Goal: Information Seeking & Learning: Learn about a topic

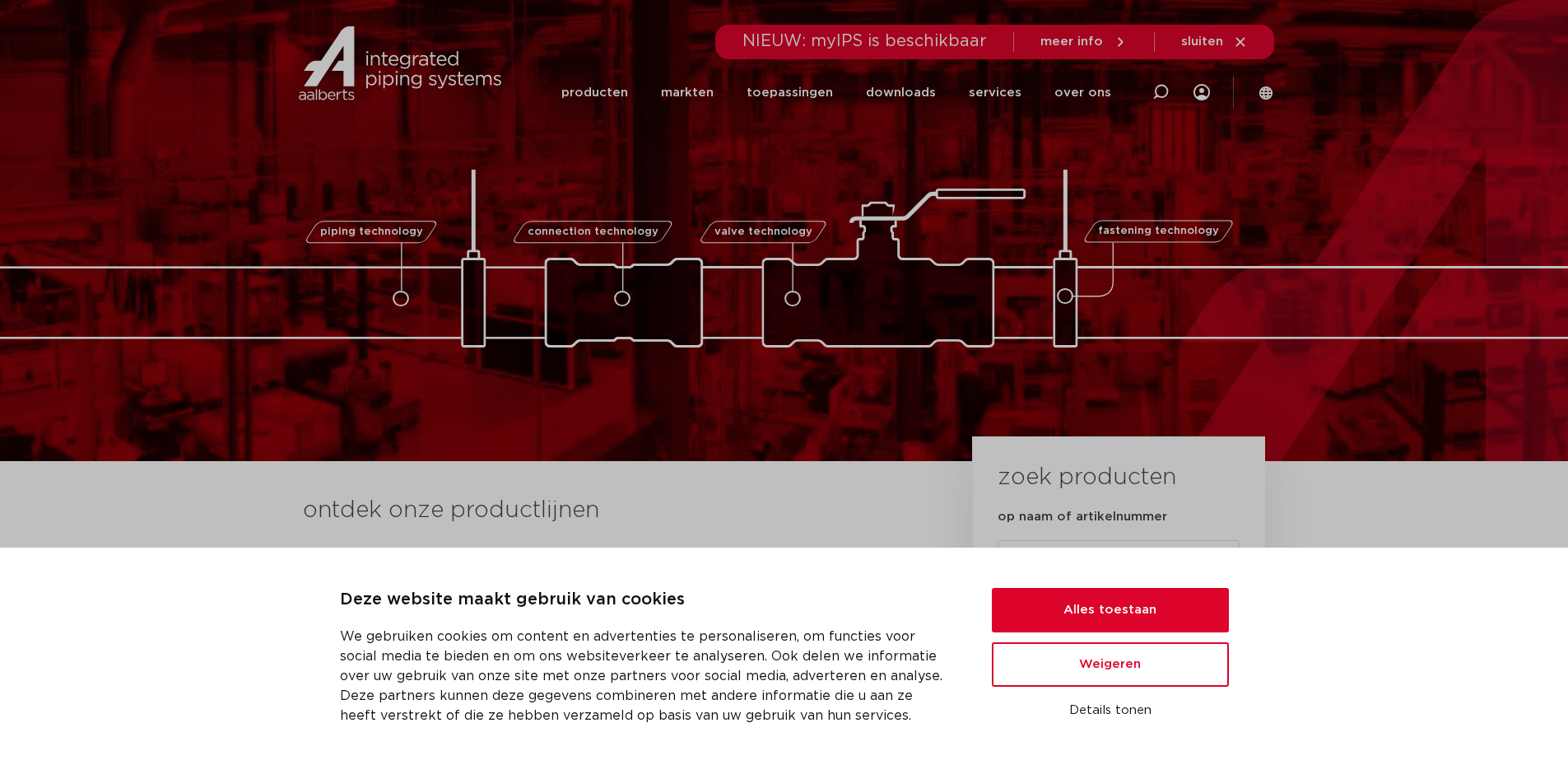
click at [568, 90] on div "Zoeken NIEUW: myIPS is beschikbaar meer info sluiten producten markten toepassi…" at bounding box center [891, 62] width 765 height 125
click at [591, 90] on link "producten" at bounding box center [595, 93] width 67 height 63
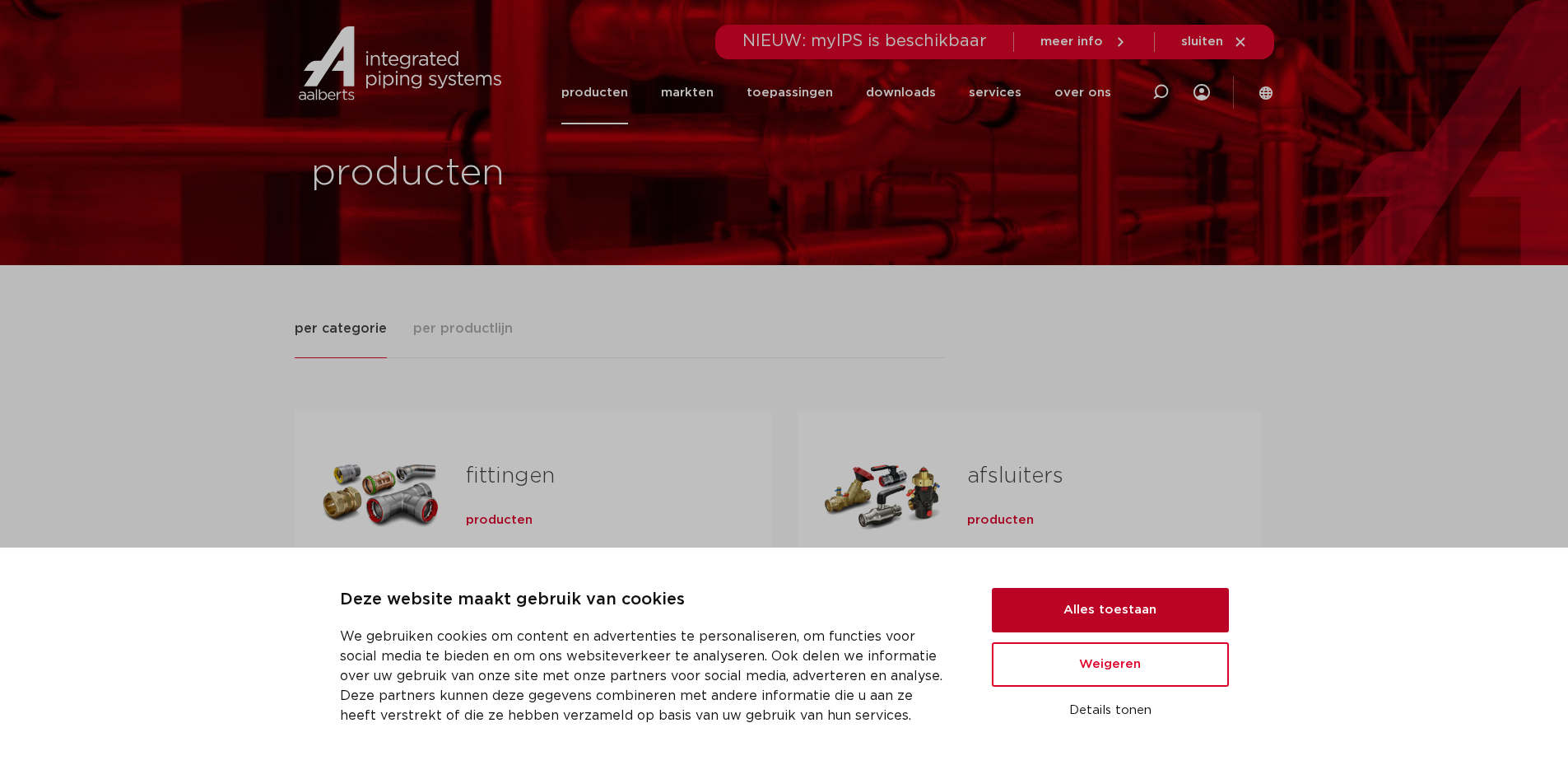
click at [1156, 619] on button "Alles toestaan" at bounding box center [1110, 609] width 237 height 44
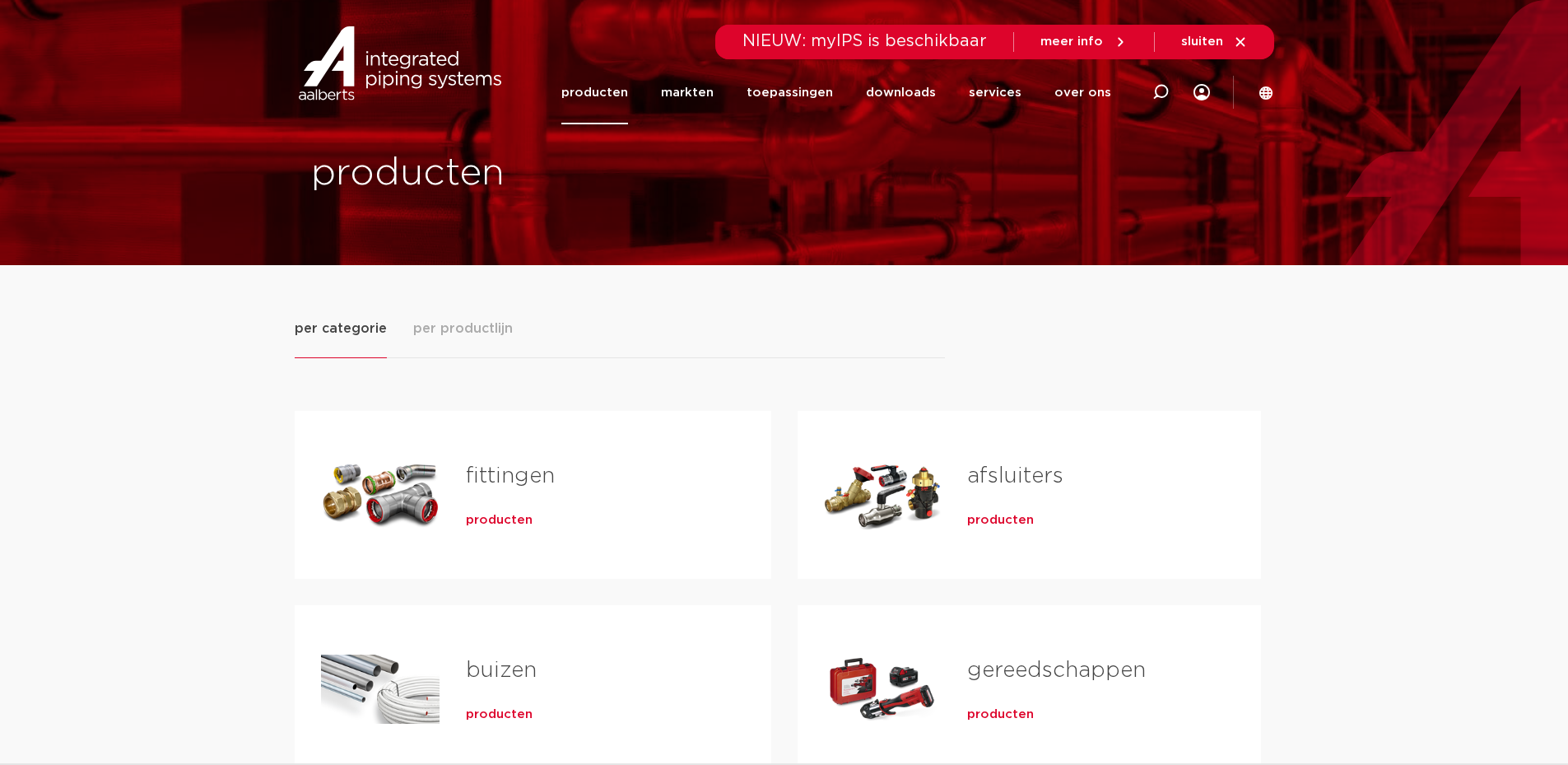
click at [442, 506] on div "fittingen producten" at bounding box center [592, 495] width 305 height 115
click at [524, 528] on div "producten" at bounding box center [592, 517] width 252 height 23
click at [521, 525] on div "producten" at bounding box center [592, 517] width 252 height 23
click at [521, 524] on span "producten" at bounding box center [499, 520] width 67 height 16
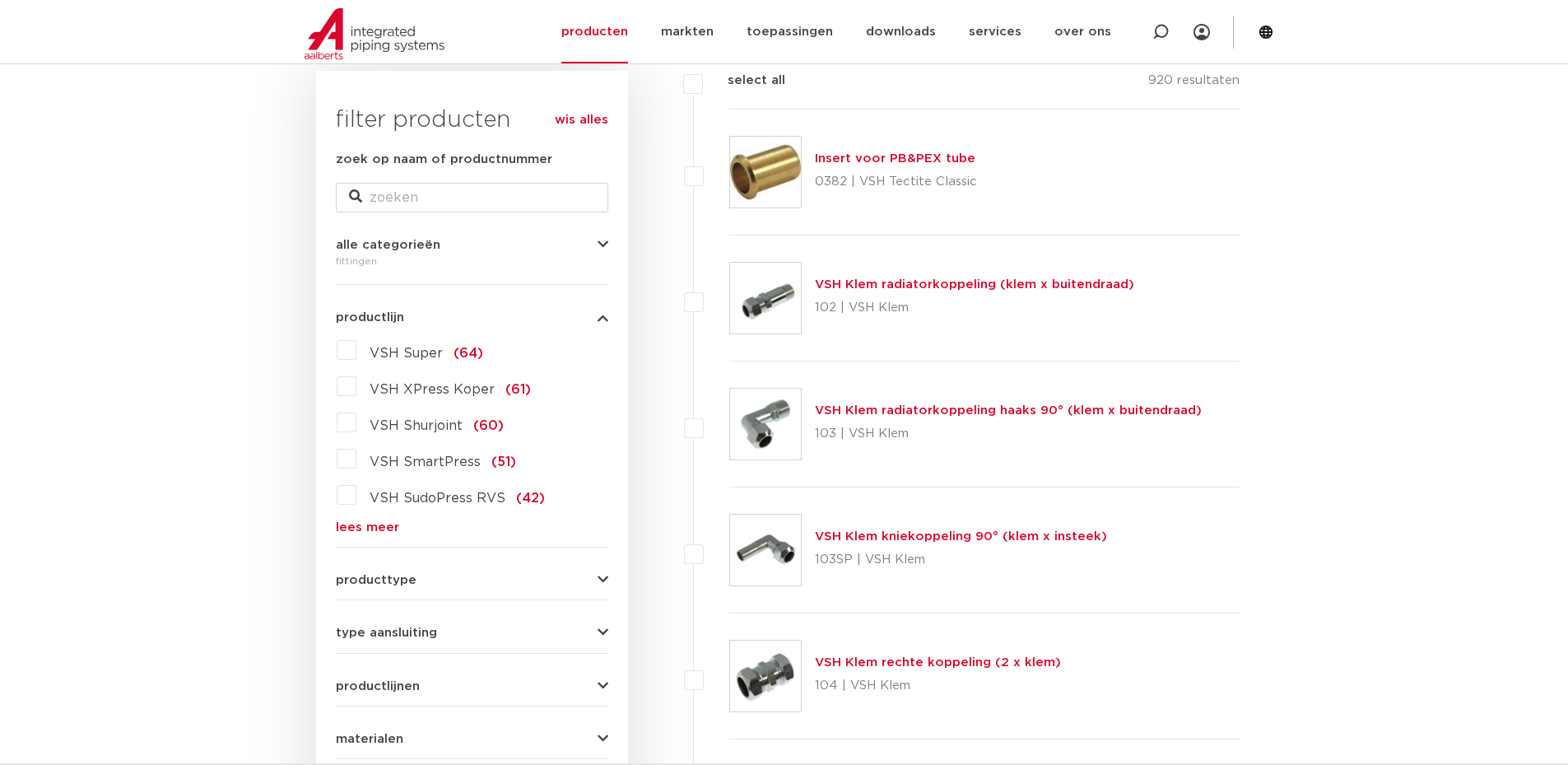
click at [357, 389] on label "VSH XPress Koper (61)" at bounding box center [444, 386] width 175 height 26
click at [0, 0] on input "VSH XPress Koper (61)" at bounding box center [0, 0] width 0 height 0
click at [357, 386] on label "VSH XPress Koper (61)" at bounding box center [444, 386] width 175 height 26
click at [0, 0] on input "VSH XPress Koper (61)" at bounding box center [0, 0] width 0 height 0
click at [336, 385] on div "VSH Super (64) VSH XPress Koper (61) VSH Shurjoint (60) VSH SmartPress (51) VSH…" at bounding box center [472, 435] width 272 height 196
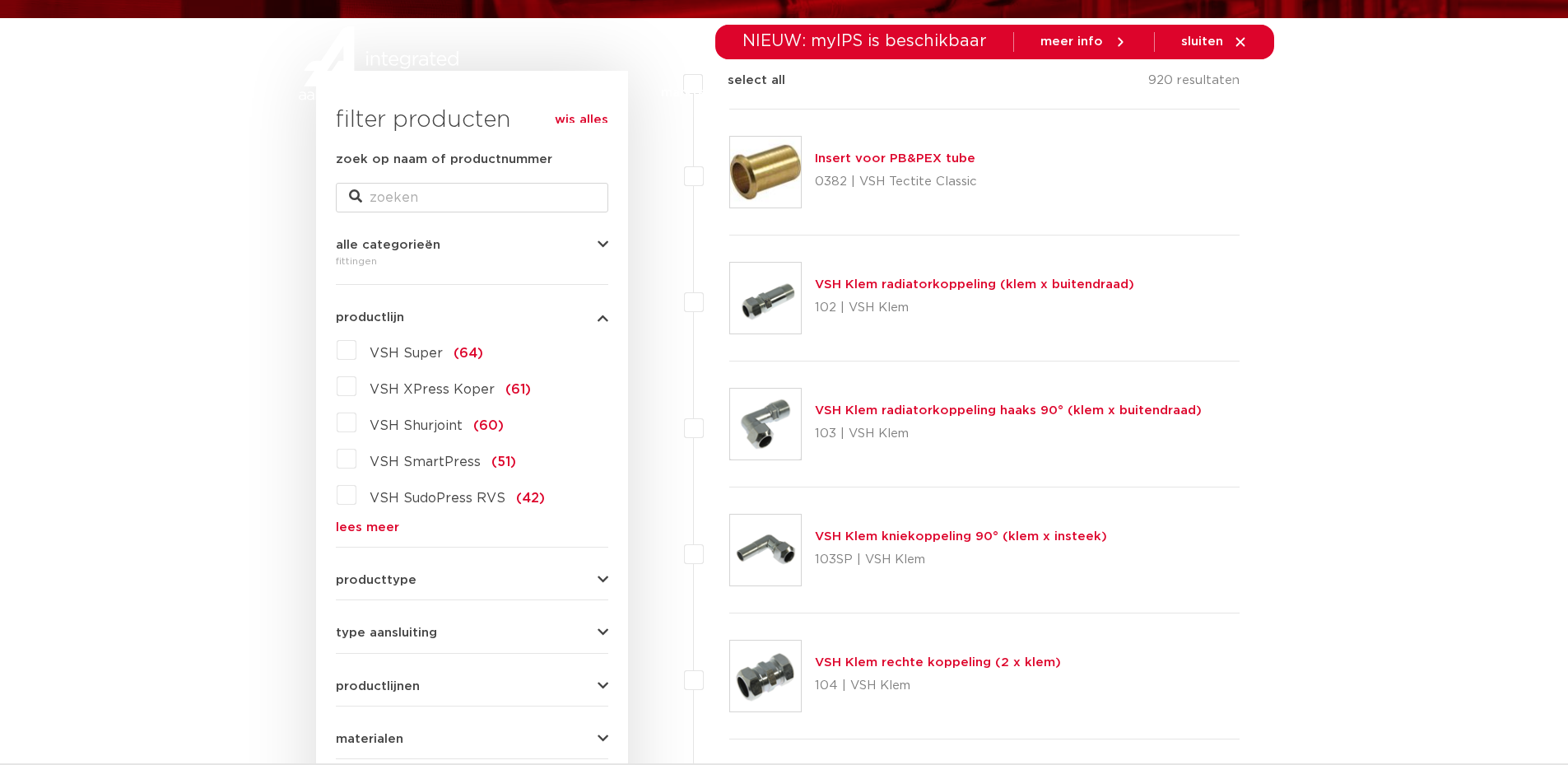
click at [360, 394] on label "VSH XPress Koper (61)" at bounding box center [444, 386] width 175 height 26
click at [0, 0] on input "VSH XPress Koper (61)" at bounding box center [0, 0] width 0 height 0
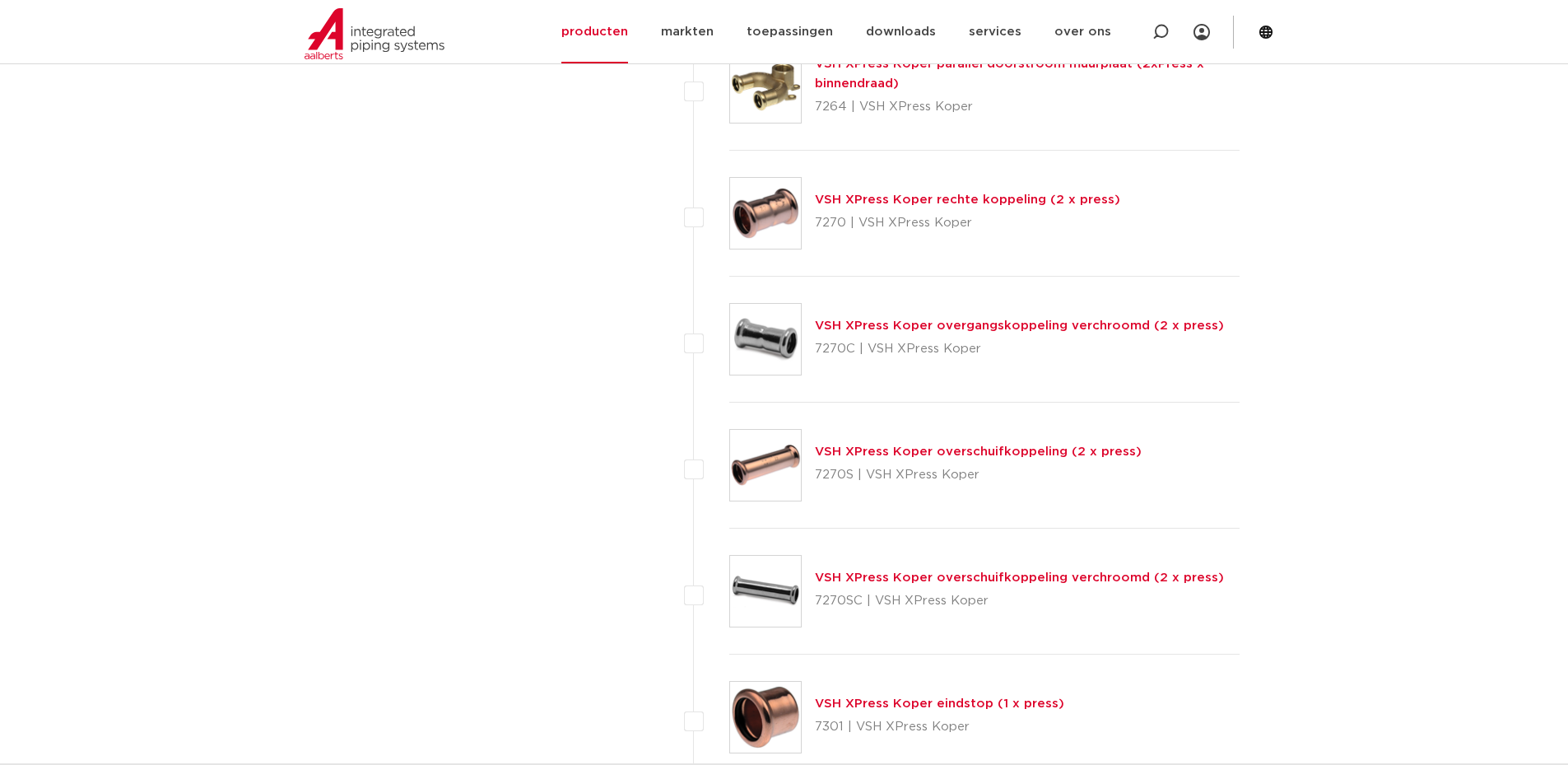
scroll to position [6667, 0]
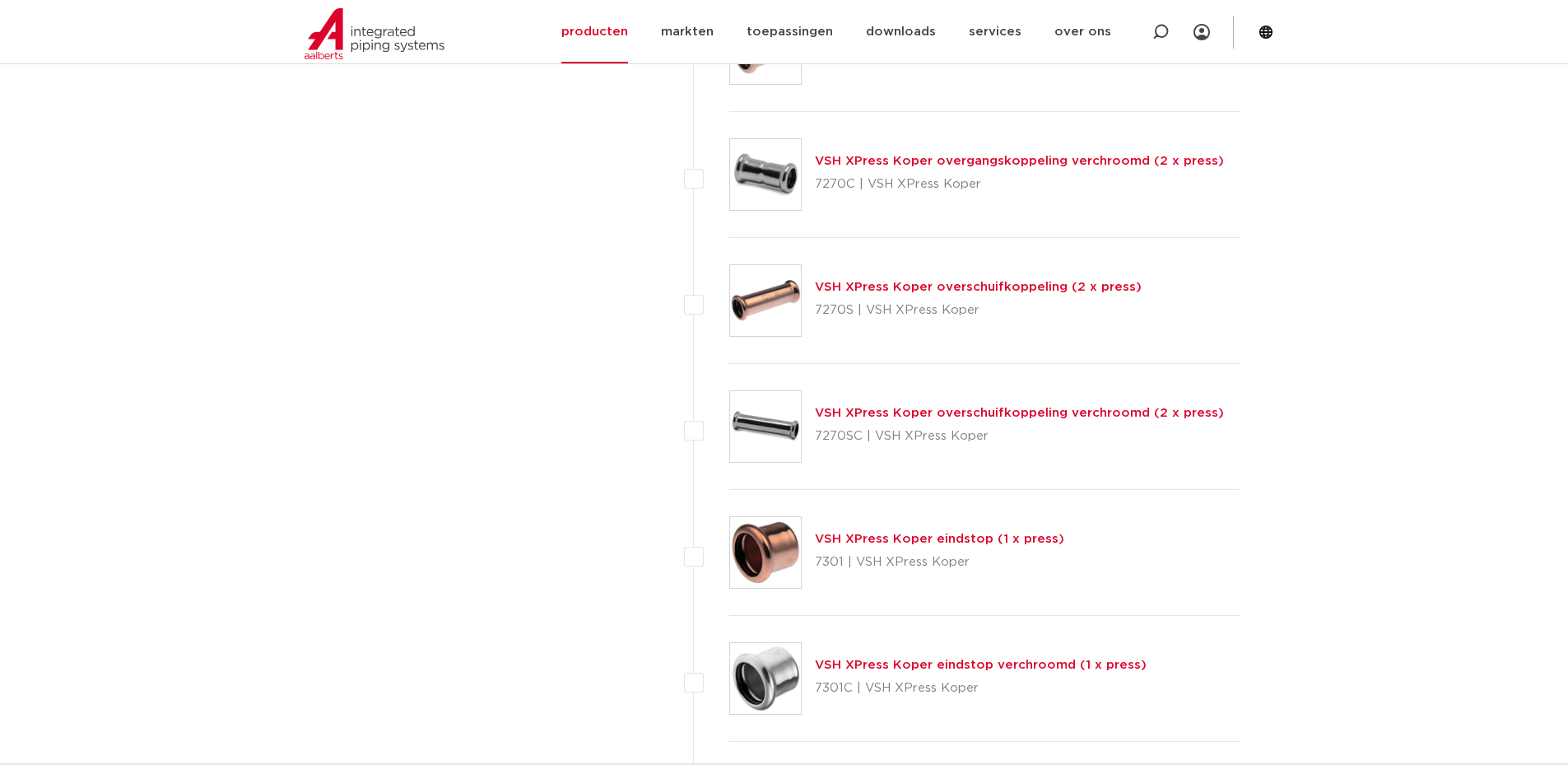
click at [892, 288] on link "VSH XPress Koper overschuifkoppeling (2 x press)" at bounding box center [978, 287] width 327 height 13
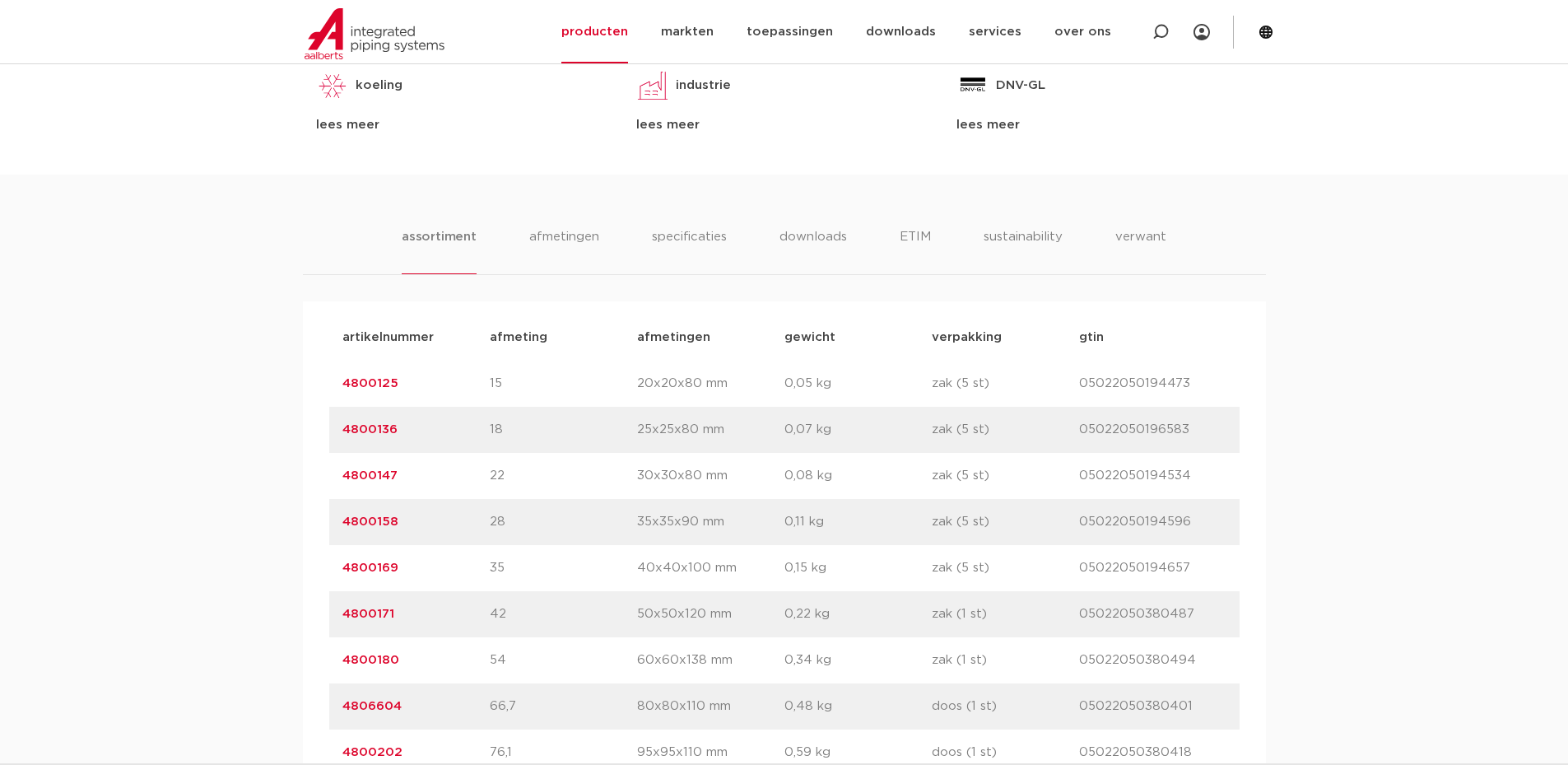
scroll to position [1234, 0]
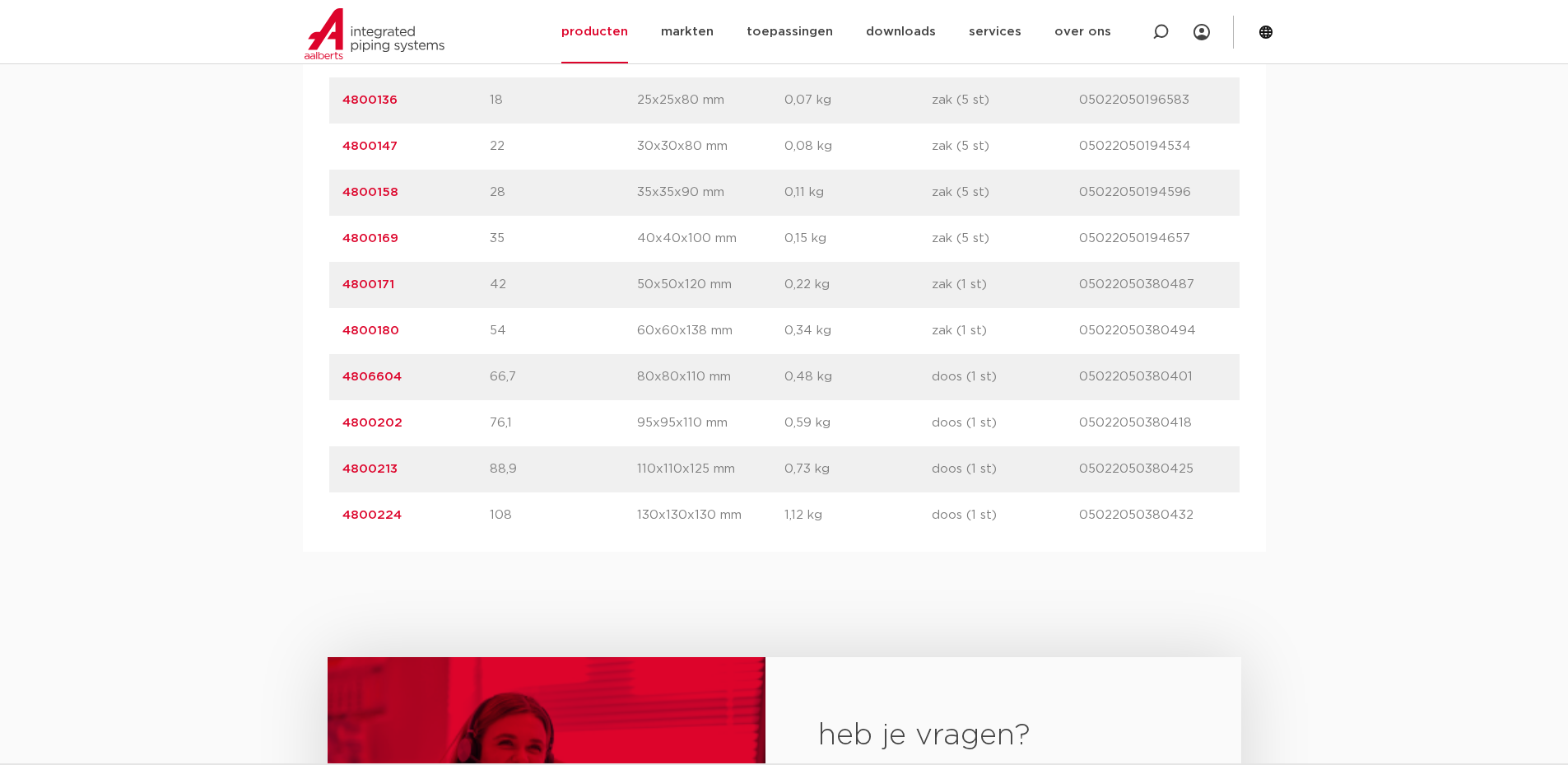
click at [1439, 401] on div "assortiment [GEOGRAPHIC_DATA] specificaties downloads ETIM sustainability verwa…" at bounding box center [784, 198] width 1568 height 706
